Goal: Task Accomplishment & Management: Complete application form

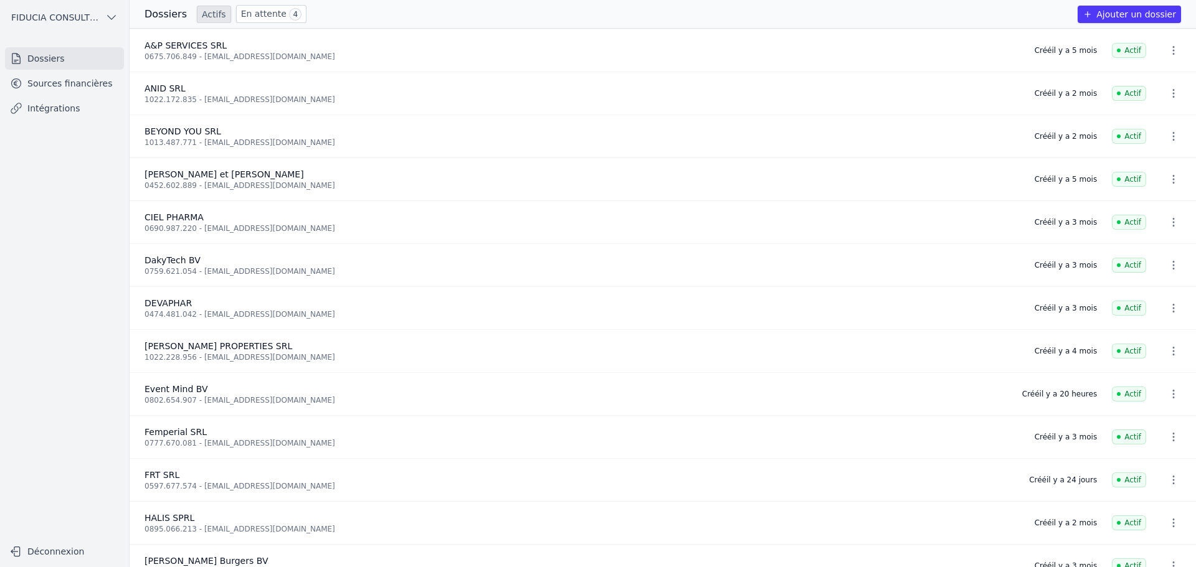
click at [272, 21] on link "En attente 4" at bounding box center [271, 14] width 70 height 18
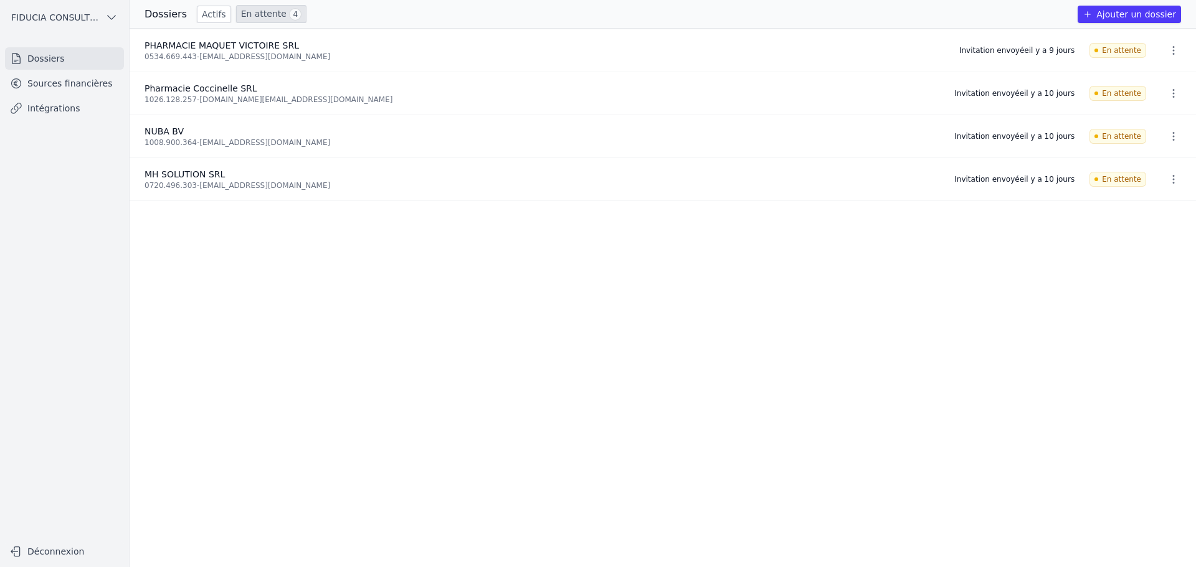
click at [1167, 93] on icon "button" at bounding box center [1173, 93] width 12 height 12
click at [1144, 148] on button "Supprimer" at bounding box center [1150, 145] width 78 height 25
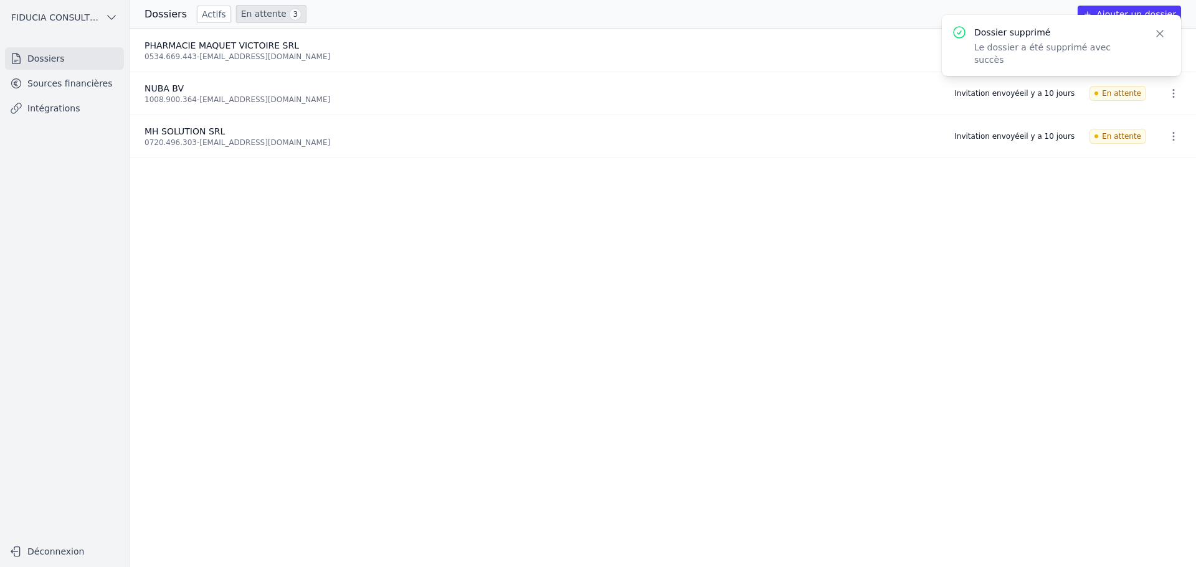
click at [1160, 35] on icon "button" at bounding box center [1160, 33] width 12 height 12
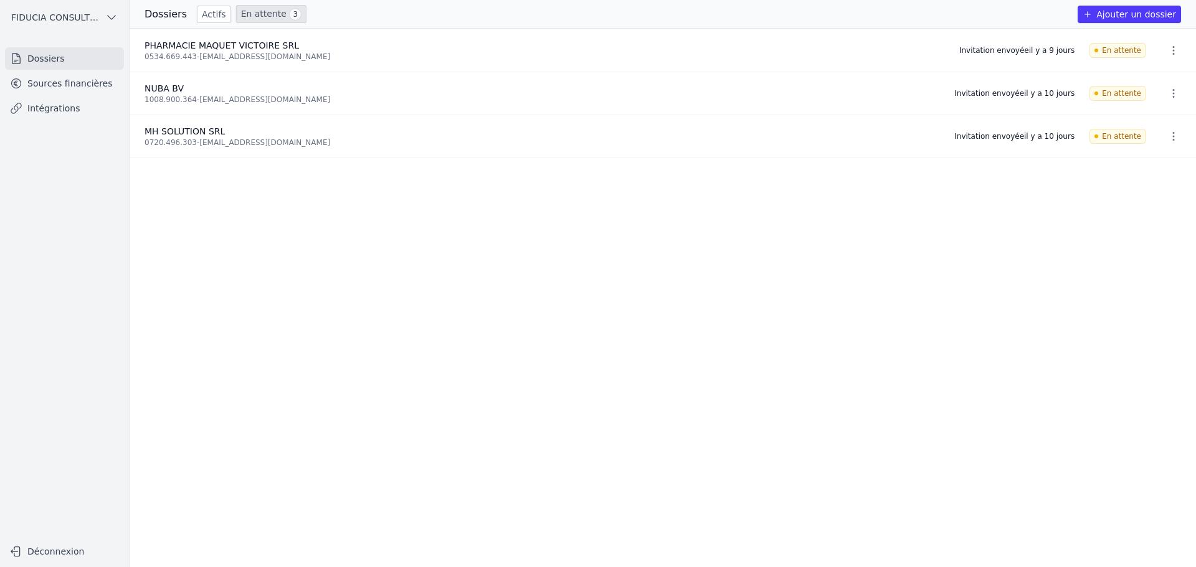
click at [1142, 15] on button "Ajouter un dossier" at bounding box center [1129, 14] width 103 height 17
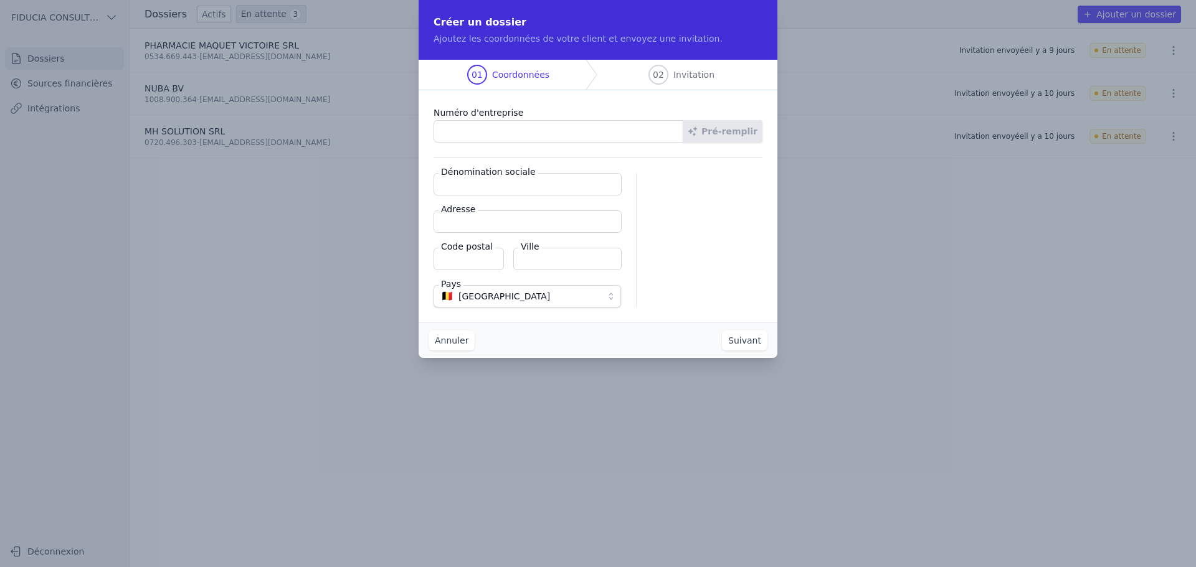
paste input "1026.128.257"
type input "1026.128.257"
click at [698, 130] on button "Pré-remplir" at bounding box center [723, 131] width 80 height 22
type input "Pharmacie Coccinelle SRL"
type input "[STREET_ADDRESS]"
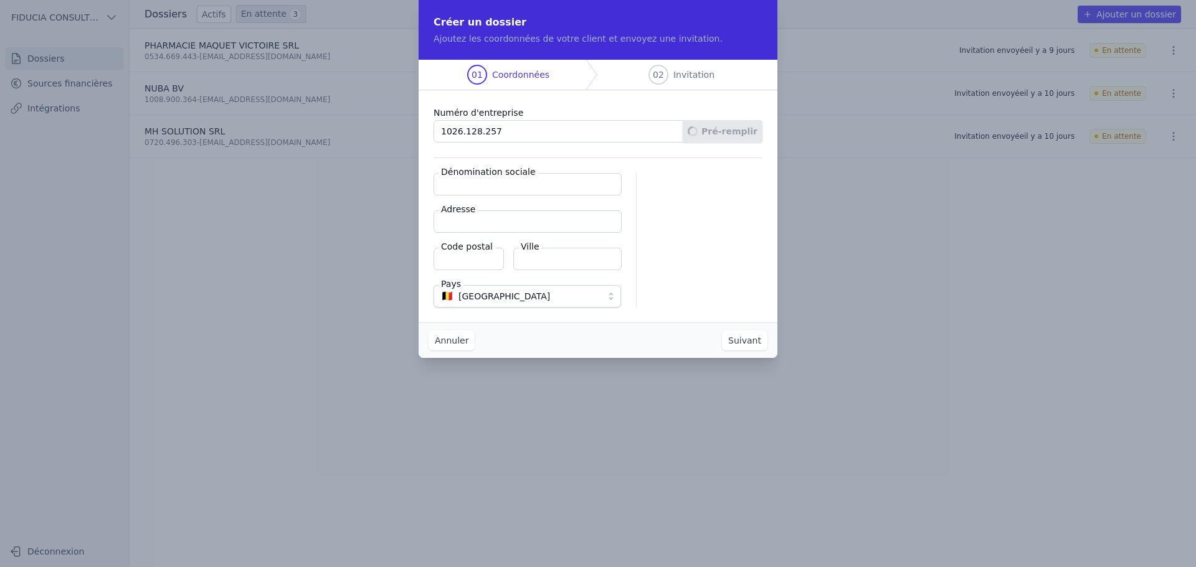
type input "1170"
type input "Watermael-Boitsfort"
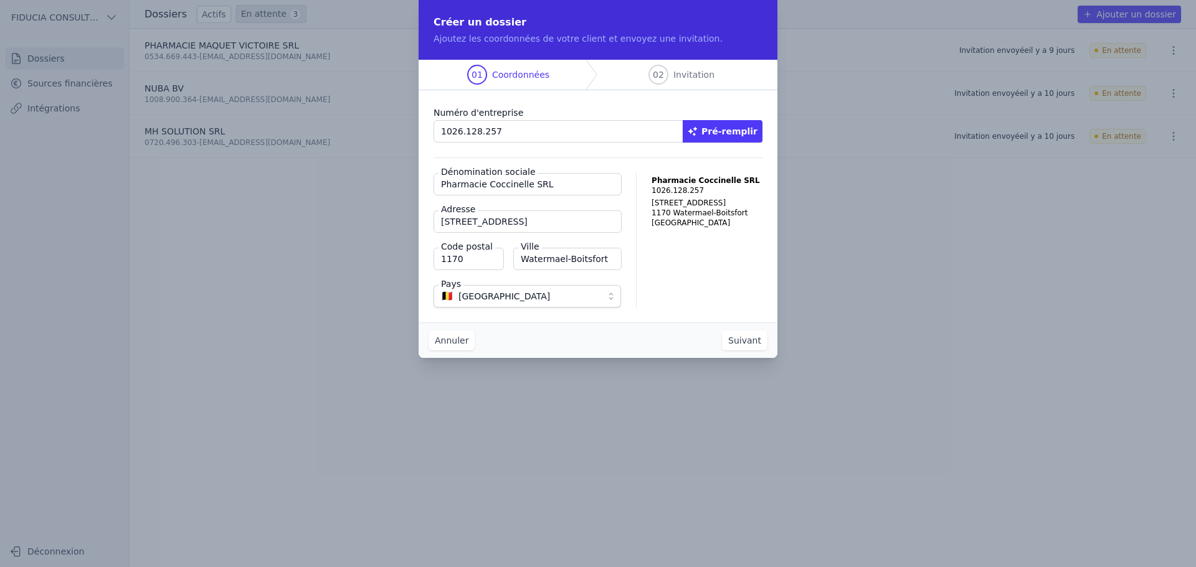
click at [744, 339] on button "Suivant" at bounding box center [744, 341] width 45 height 20
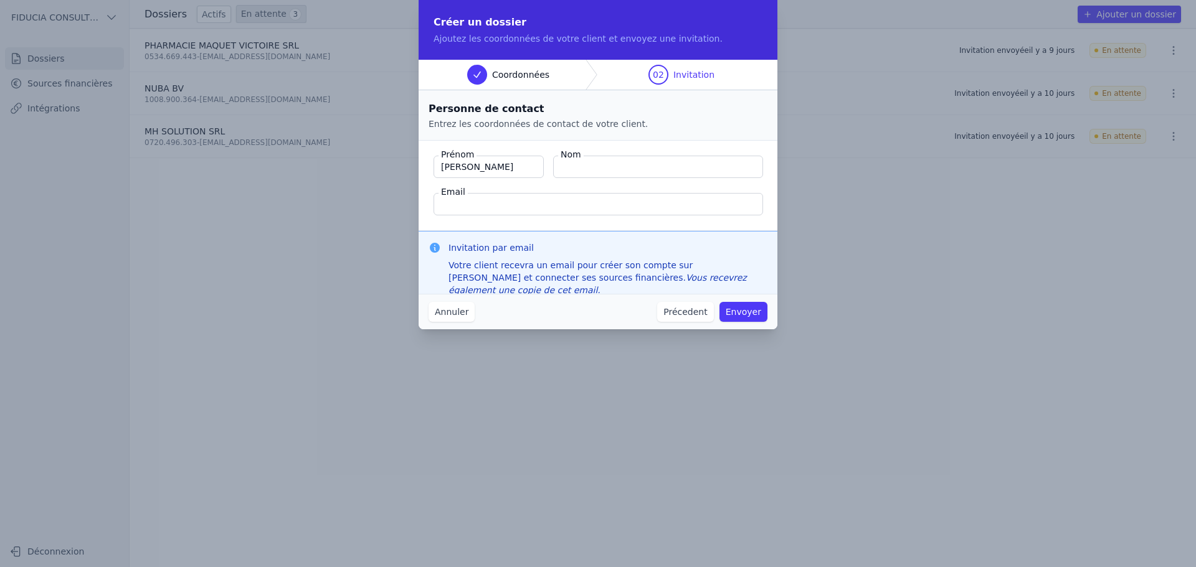
type input "[PERSON_NAME]"
type input "Termini"
click at [579, 200] on input "Email" at bounding box center [598, 204] width 329 height 22
paste input "[EMAIL_ADDRESS][DOMAIN_NAME]"
type input "[EMAIL_ADDRESS][DOMAIN_NAME]"
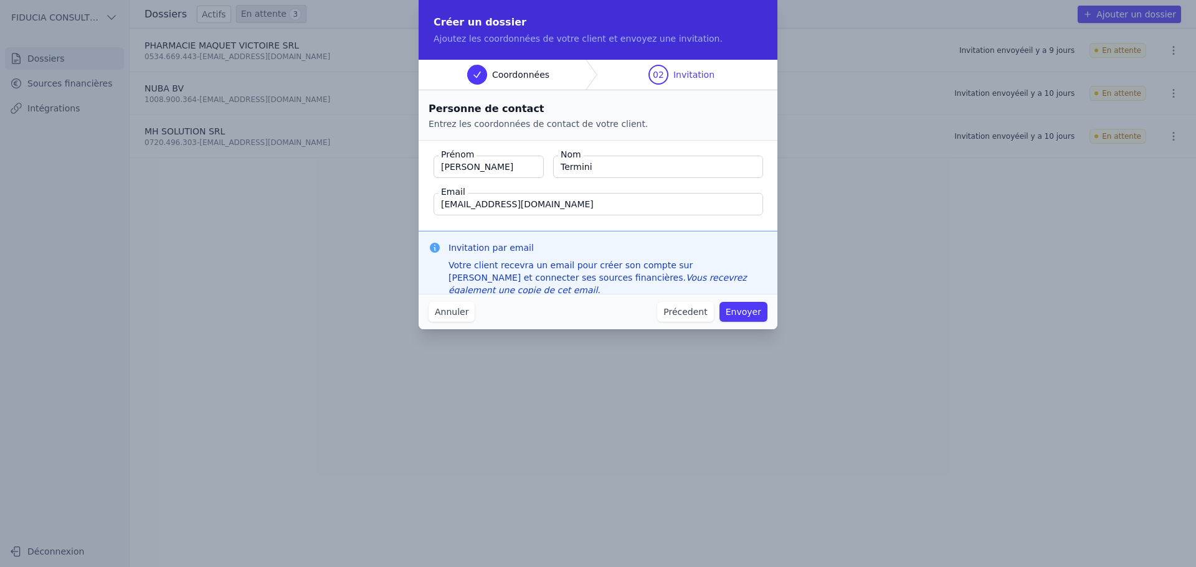
click at [752, 310] on button "Envoyer" at bounding box center [743, 312] width 48 height 20
